Goal: Task Accomplishment & Management: Manage account settings

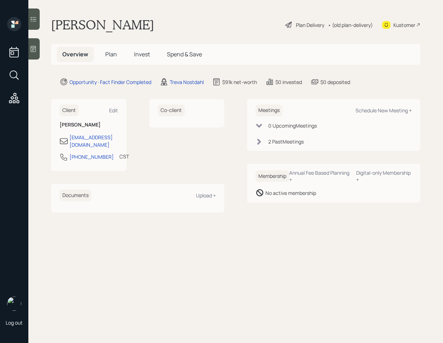
click at [140, 58] on span "Invest" at bounding box center [142, 54] width 16 height 8
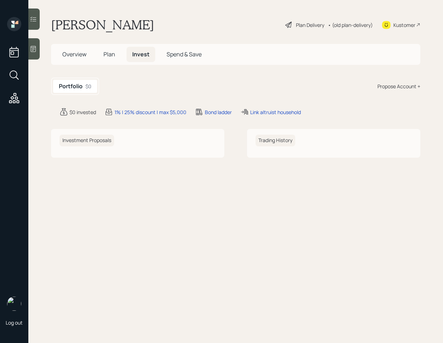
click at [112, 54] on span "Plan" at bounding box center [110, 54] width 12 height 8
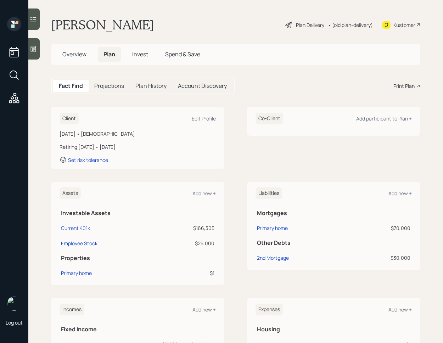
click at [82, 55] on span "Overview" at bounding box center [74, 54] width 24 height 8
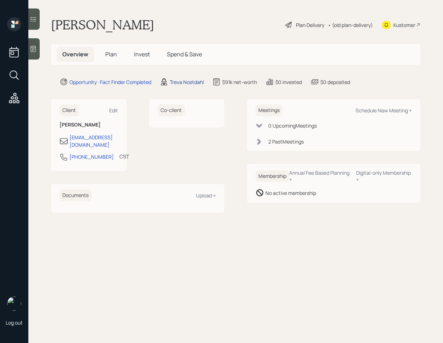
click at [191, 82] on div "Treva Nostdahl" at bounding box center [187, 81] width 34 height 7
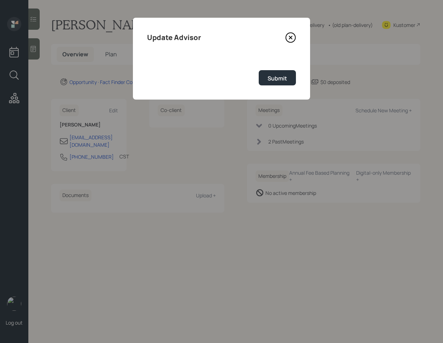
select select "8b79112e-3cfb-44f9-89e7-15267fe946c1"
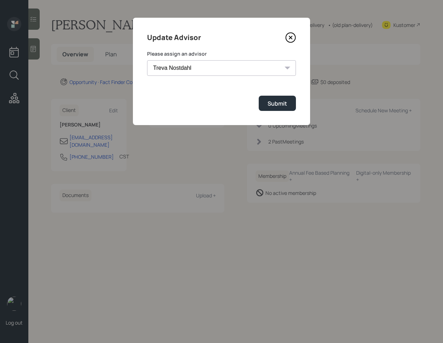
click at [217, 71] on select "[PERSON_NAME] [PERSON_NAME] [PERSON_NAME] [PERSON_NAME] End [PERSON_NAME] [PERS…" at bounding box center [221, 68] width 149 height 16
click at [292, 37] on icon at bounding box center [291, 37] width 11 height 11
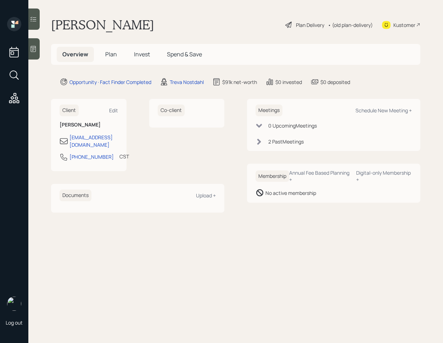
click at [258, 143] on icon at bounding box center [260, 142] width 4 height 6
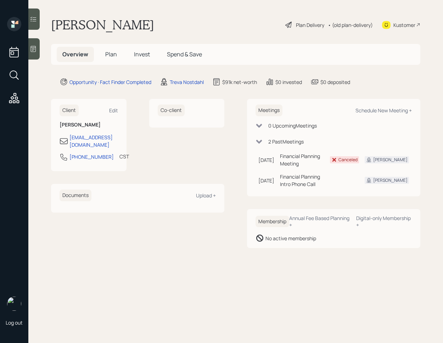
click at [258, 143] on icon at bounding box center [259, 141] width 7 height 7
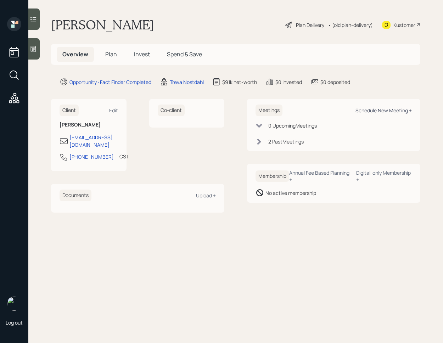
click at [387, 113] on div "Schedule New Meeting +" at bounding box center [384, 110] width 56 height 7
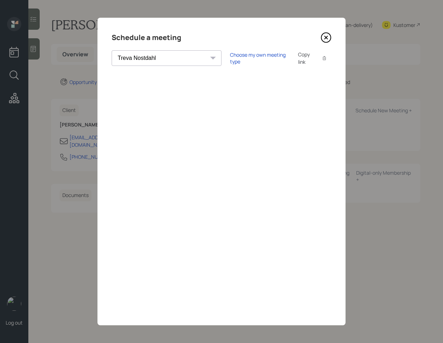
click at [156, 63] on select "[PERSON_NAME] [PERSON_NAME] [PERSON_NAME] [PERSON_NAME] [PERSON_NAME] [PERSON_N…" at bounding box center [167, 58] width 110 height 16
select select "round-[PERSON_NAME]"
click at [112, 50] on select "[PERSON_NAME] [PERSON_NAME] [PERSON_NAME] [PERSON_NAME] [PERSON_NAME] [PERSON_N…" at bounding box center [167, 58] width 110 height 16
click at [230, 60] on div "Choose my own meeting type" at bounding box center [260, 57] width 60 height 13
click at [243, 61] on div "Use meeting type for lifecycle stage" at bounding box center [284, 58] width 82 height 7
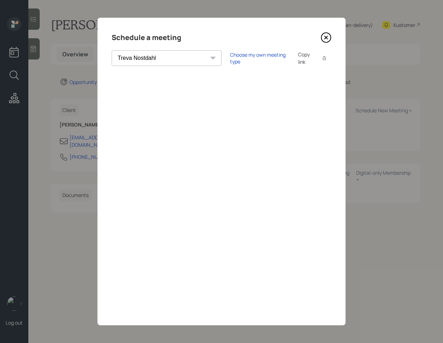
click at [230, 62] on div "Choose my own meeting type Copy link Copy text" at bounding box center [280, 58] width 101 height 15
click at [230, 60] on div "Choose my own meeting type" at bounding box center [260, 57] width 60 height 13
click at [324, 39] on icon at bounding box center [326, 37] width 11 height 11
